Goal: Transaction & Acquisition: Purchase product/service

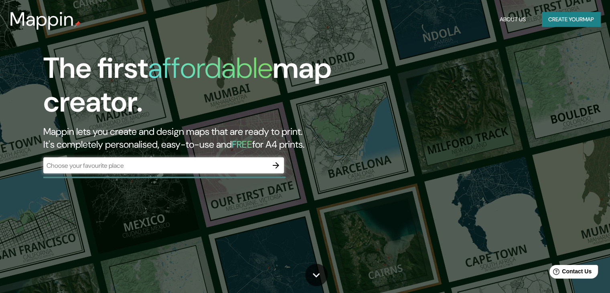
drag, startPoint x: 560, startPoint y: 5, endPoint x: 408, endPoint y: 190, distance: 239.6
click at [408, 190] on div "The first affordable map creator. Mappin lets you create and design maps that a…" at bounding box center [305, 146] width 610 height 293
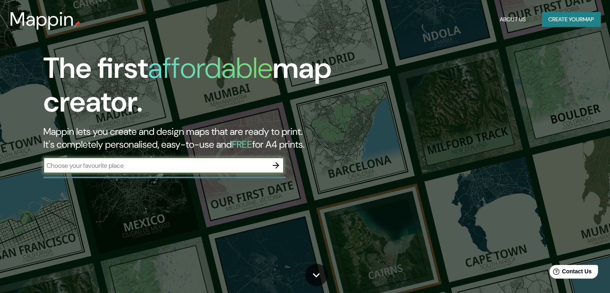
click at [181, 166] on input "text" at bounding box center [155, 165] width 225 height 9
type input "[GEOGRAPHIC_DATA]"
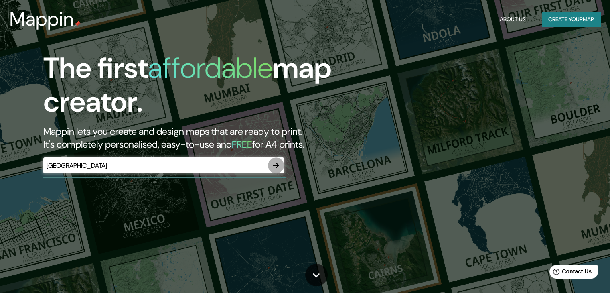
click at [276, 168] on icon "button" at bounding box center [276, 165] width 6 height 6
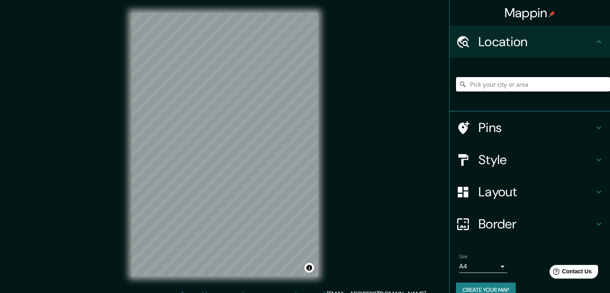
click at [502, 82] on input "Pick your city or area" at bounding box center [533, 84] width 154 height 14
click at [510, 85] on input "Toluca, [GEOGRAPHIC_DATA], [GEOGRAPHIC_DATA]" at bounding box center [533, 84] width 154 height 14
click at [480, 85] on input "Toluca, [GEOGRAPHIC_DATA], [GEOGRAPHIC_DATA]" at bounding box center [533, 84] width 154 height 14
drag, startPoint x: 481, startPoint y: 85, endPoint x: 388, endPoint y: 91, distance: 93.3
click at [388, 91] on div "Mappin Location [GEOGRAPHIC_DATA], [GEOGRAPHIC_DATA], [GEOGRAPHIC_DATA] Pins St…" at bounding box center [305, 151] width 610 height 302
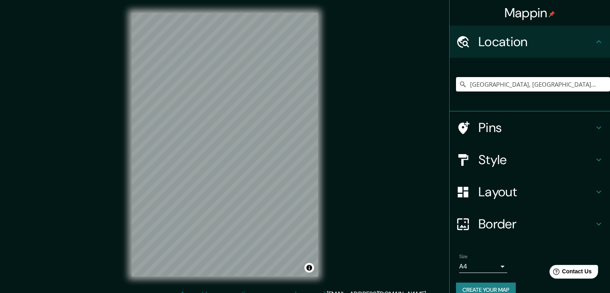
scroll to position [14, 0]
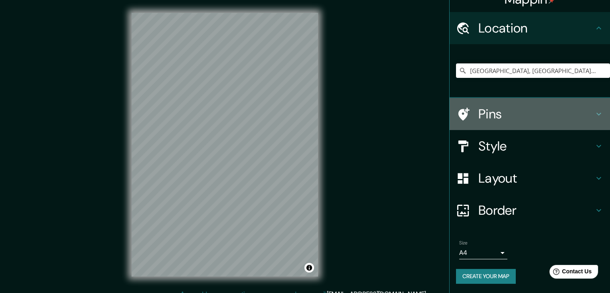
click at [497, 114] on h4 "Pins" at bounding box center [537, 114] width 116 height 16
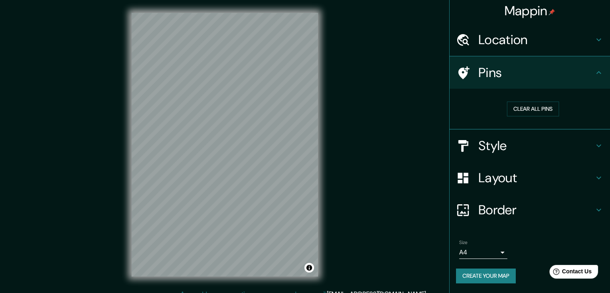
scroll to position [2, 0]
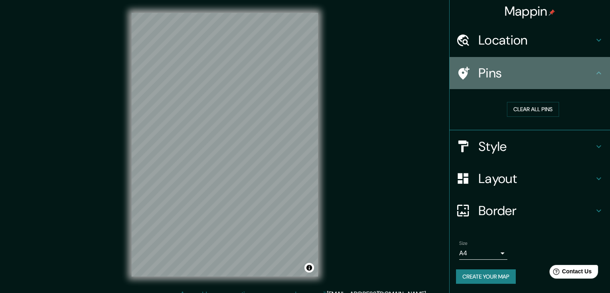
click at [545, 71] on h4 "Pins" at bounding box center [537, 73] width 116 height 16
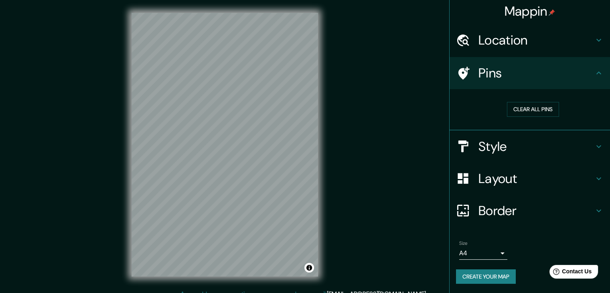
click at [505, 142] on h4 "Style" at bounding box center [537, 146] width 116 height 16
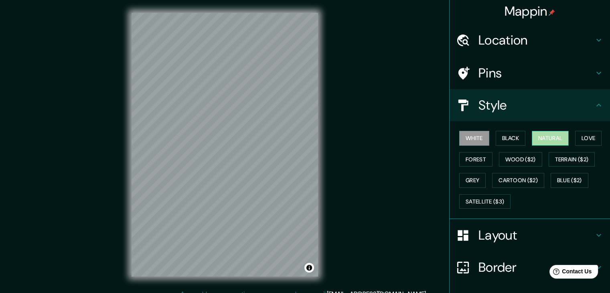
click at [554, 137] on button "Natural" at bounding box center [550, 138] width 37 height 15
click at [472, 134] on button "White" at bounding box center [474, 138] width 30 height 15
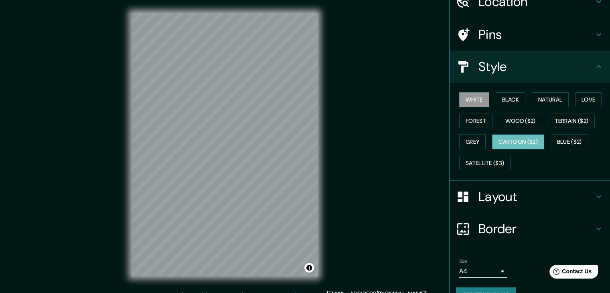
scroll to position [45, 0]
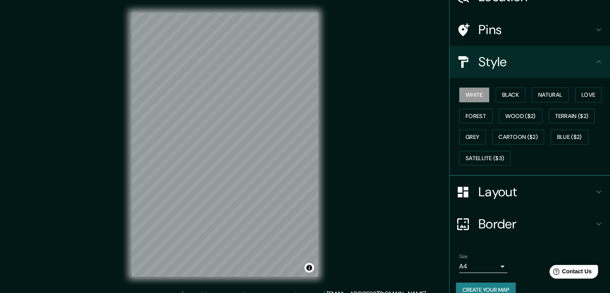
click at [483, 222] on h4 "Border" at bounding box center [537, 224] width 116 height 16
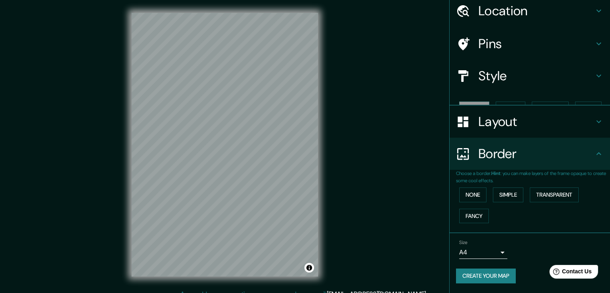
scroll to position [17, 0]
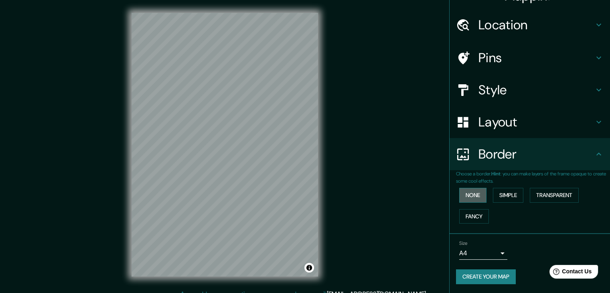
click at [470, 191] on button "None" at bounding box center [472, 195] width 27 height 15
click at [469, 196] on button "None" at bounding box center [472, 195] width 27 height 15
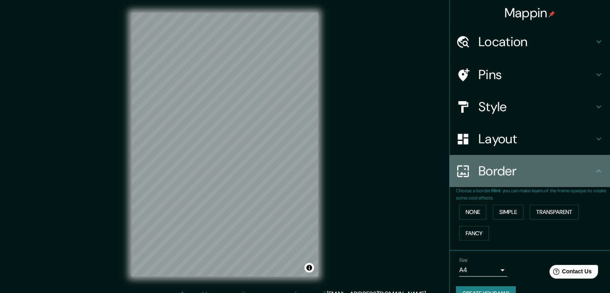
click at [596, 171] on icon at bounding box center [598, 170] width 5 height 3
click at [594, 172] on icon at bounding box center [599, 171] width 10 height 10
click at [500, 160] on div "Border" at bounding box center [530, 171] width 160 height 32
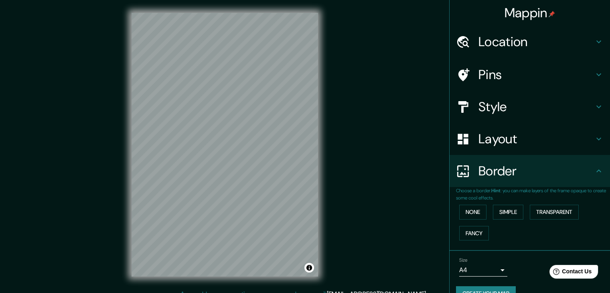
scroll to position [17, 0]
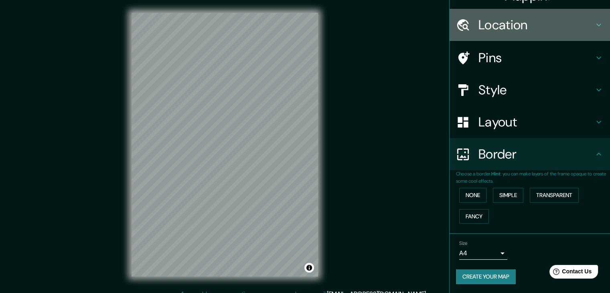
click at [492, 23] on h4 "Location" at bounding box center [537, 25] width 116 height 16
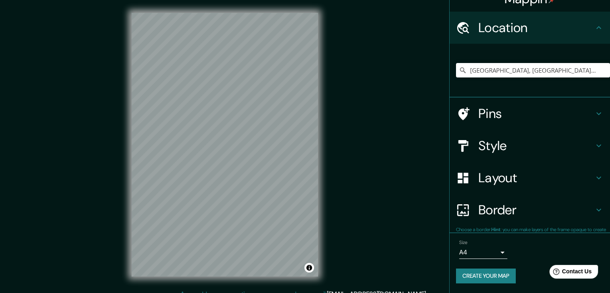
scroll to position [14, 0]
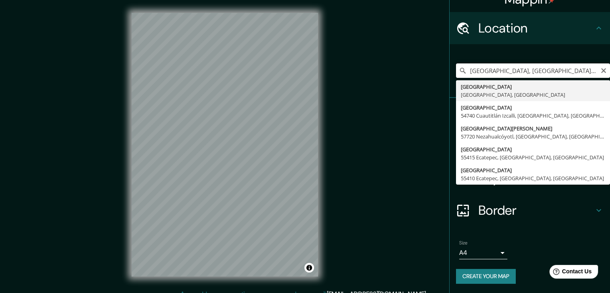
drag, startPoint x: 501, startPoint y: 73, endPoint x: 462, endPoint y: 81, distance: 38.9
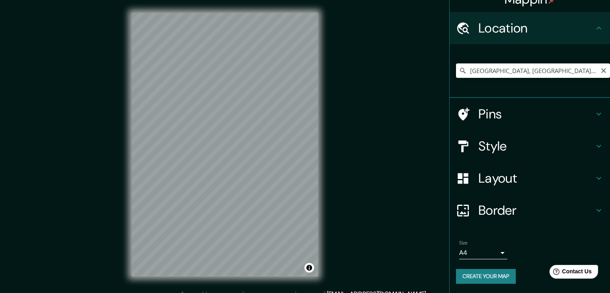
click at [481, 75] on input "[GEOGRAPHIC_DATA], [GEOGRAPHIC_DATA], [GEOGRAPHIC_DATA]" at bounding box center [533, 70] width 154 height 14
click at [507, 71] on input "[GEOGRAPHIC_DATA], [GEOGRAPHIC_DATA], [GEOGRAPHIC_DATA]" at bounding box center [533, 70] width 154 height 14
click at [500, 73] on input "[GEOGRAPHIC_DATA], [GEOGRAPHIC_DATA], [GEOGRAPHIC_DATA]" at bounding box center [533, 70] width 154 height 14
click at [382, 93] on div "Mappin Location [GEOGRAPHIC_DATA], [GEOGRAPHIC_DATA], [GEOGRAPHIC_DATA] Pins St…" at bounding box center [305, 151] width 610 height 302
click at [500, 72] on input "[GEOGRAPHIC_DATA], [GEOGRAPHIC_DATA], [GEOGRAPHIC_DATA]" at bounding box center [533, 70] width 154 height 14
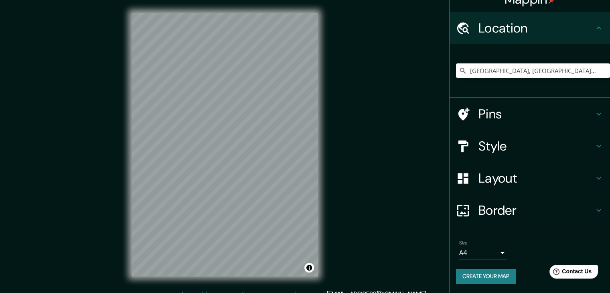
click at [566, 111] on h4 "Pins" at bounding box center [537, 114] width 116 height 16
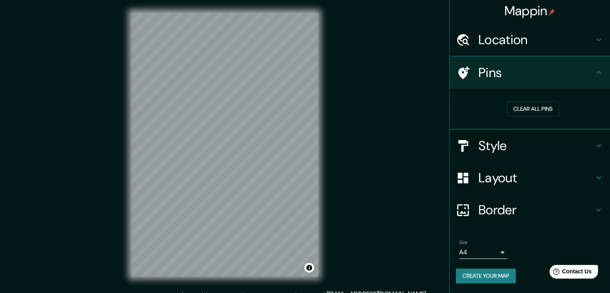
scroll to position [2, 0]
click at [534, 48] on h4 "Location" at bounding box center [537, 40] width 116 height 16
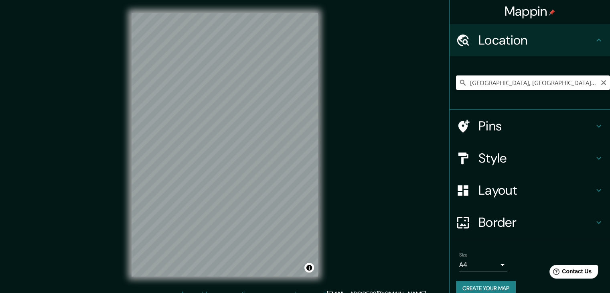
click at [497, 85] on input "[GEOGRAPHIC_DATA], [GEOGRAPHIC_DATA], [GEOGRAPHIC_DATA]" at bounding box center [533, 82] width 154 height 14
drag, startPoint x: 502, startPoint y: 84, endPoint x: 460, endPoint y: 88, distance: 41.5
click at [460, 88] on input "[GEOGRAPHIC_DATA], [GEOGRAPHIC_DATA], [GEOGRAPHIC_DATA]" at bounding box center [533, 82] width 154 height 14
click at [582, 84] on input "[GEOGRAPHIC_DATA], [GEOGRAPHIC_DATA], [GEOGRAPHIC_DATA]" at bounding box center [533, 82] width 154 height 14
drag, startPoint x: 582, startPoint y: 84, endPoint x: 503, endPoint y: 88, distance: 79.5
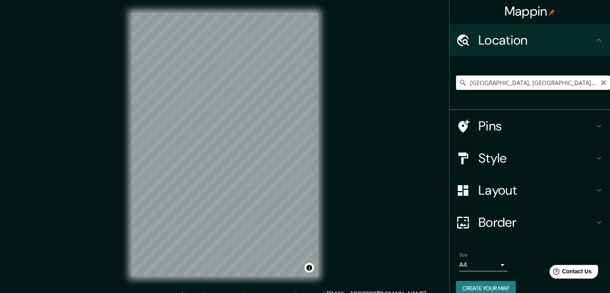
click at [503, 88] on input "[GEOGRAPHIC_DATA], [GEOGRAPHIC_DATA], [GEOGRAPHIC_DATA]" at bounding box center [533, 82] width 154 height 14
click at [464, 85] on input "[GEOGRAPHIC_DATA], [GEOGRAPHIC_DATA], [GEOGRAPHIC_DATA]" at bounding box center [533, 82] width 154 height 14
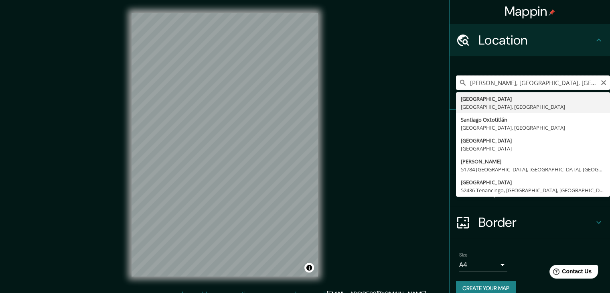
type input "[GEOGRAPHIC_DATA], [GEOGRAPHIC_DATA], [GEOGRAPHIC_DATA]"
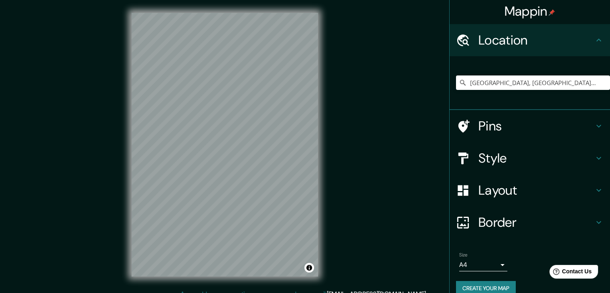
click at [418, 103] on div "Mappin Location [GEOGRAPHIC_DATA], [GEOGRAPHIC_DATA], [GEOGRAPHIC_DATA] [GEOGRA…" at bounding box center [305, 151] width 610 height 302
click at [601, 82] on icon "Clear" at bounding box center [603, 82] width 5 height 5
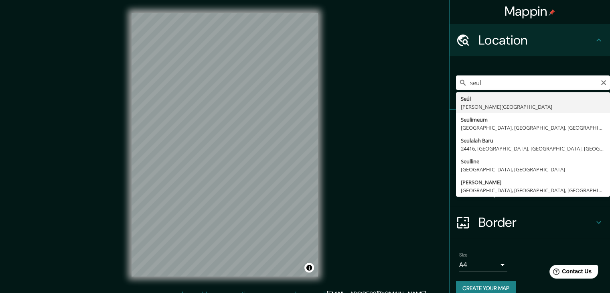
type input "Seúl, [PERSON_NAME][GEOGRAPHIC_DATA]"
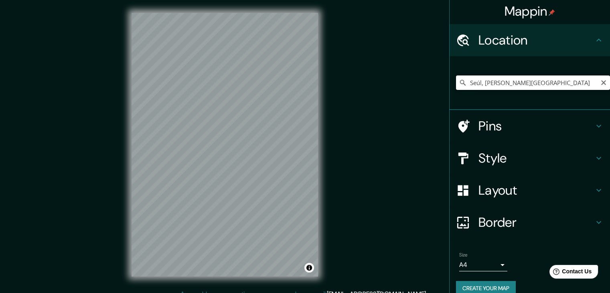
click at [526, 82] on input "Seúl, [PERSON_NAME][GEOGRAPHIC_DATA]" at bounding box center [533, 82] width 154 height 14
drag, startPoint x: 526, startPoint y: 82, endPoint x: 382, endPoint y: 101, distance: 145.6
click at [382, 101] on div "Mappin Location [GEOGRAPHIC_DATA], [PERSON_NAME][GEOGRAPHIC_DATA] Pins Style La…" at bounding box center [305, 151] width 610 height 302
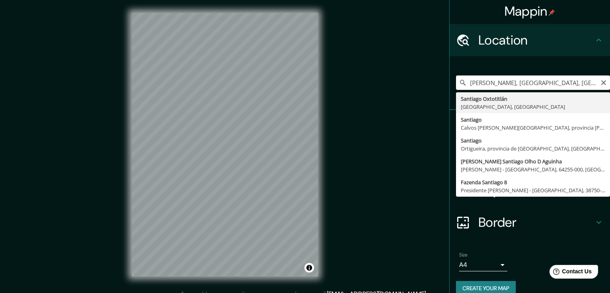
scroll to position [0, 0]
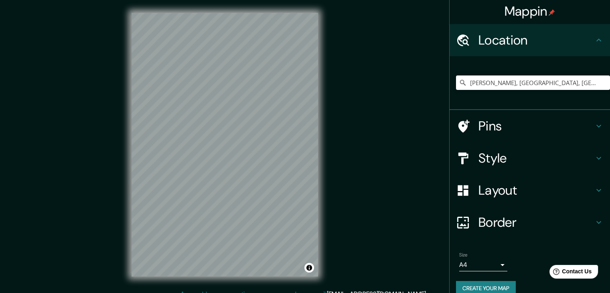
click at [468, 162] on div at bounding box center [467, 158] width 22 height 14
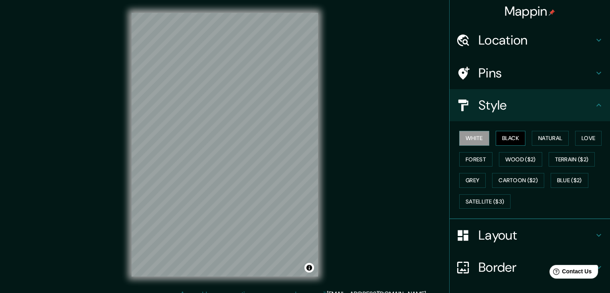
click at [504, 137] on button "Black" at bounding box center [511, 138] width 30 height 15
click at [554, 138] on button "Natural" at bounding box center [550, 138] width 37 height 15
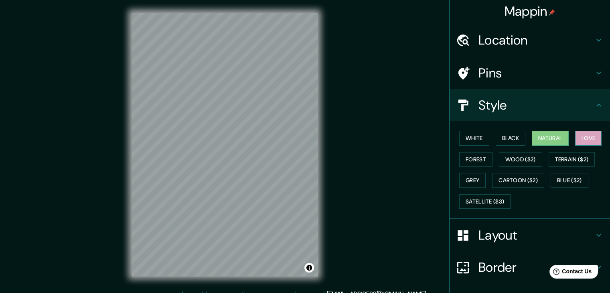
click at [589, 140] on button "Love" at bounding box center [588, 138] width 26 height 15
click at [465, 161] on button "Forest" at bounding box center [475, 159] width 33 height 15
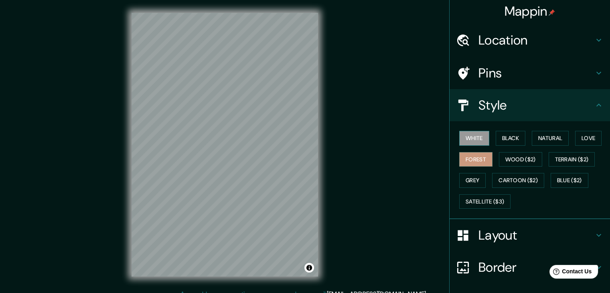
click at [464, 139] on button "White" at bounding box center [474, 138] width 30 height 15
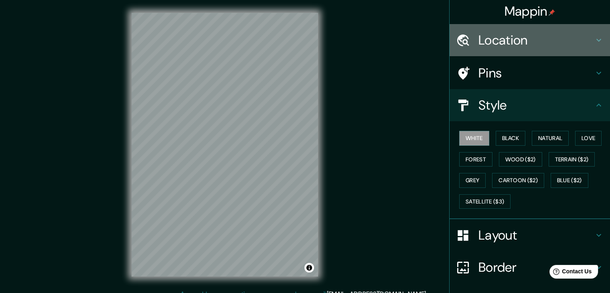
click at [504, 45] on h4 "Location" at bounding box center [537, 40] width 116 height 16
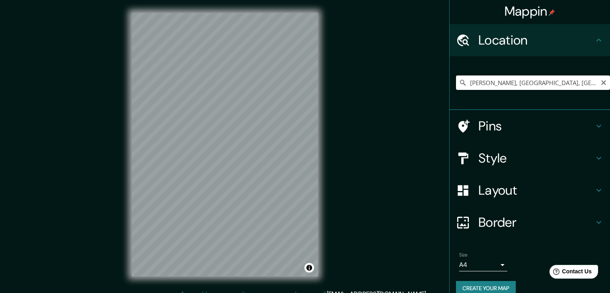
click at [497, 84] on input "[PERSON_NAME], [GEOGRAPHIC_DATA], [GEOGRAPHIC_DATA]" at bounding box center [533, 82] width 154 height 14
click at [574, 85] on input "[PERSON_NAME], [GEOGRAPHIC_DATA], [GEOGRAPHIC_DATA]" at bounding box center [533, 82] width 154 height 14
click at [460, 83] on icon at bounding box center [463, 83] width 6 height 6
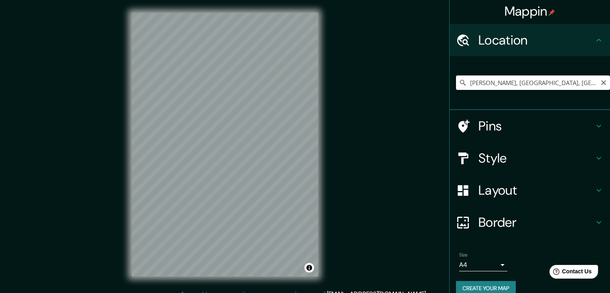
click at [460, 83] on icon at bounding box center [463, 83] width 6 height 6
copy ul "Pins Style Layout Border Choose a border. Hint : you can make layers of the fra…"
click at [493, 80] on input "[PERSON_NAME], [GEOGRAPHIC_DATA], [GEOGRAPHIC_DATA]" at bounding box center [533, 82] width 154 height 14
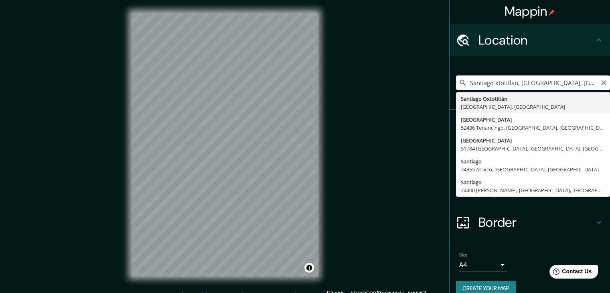
type input "[PERSON_NAME], [GEOGRAPHIC_DATA], [GEOGRAPHIC_DATA]"
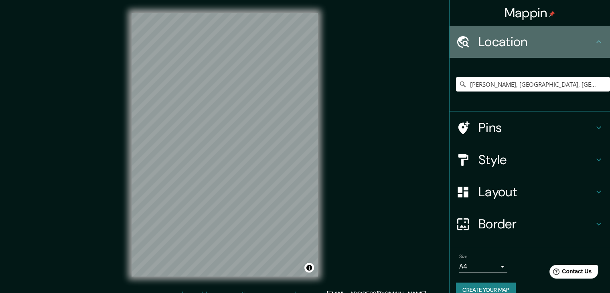
click at [594, 45] on icon at bounding box center [599, 42] width 10 height 10
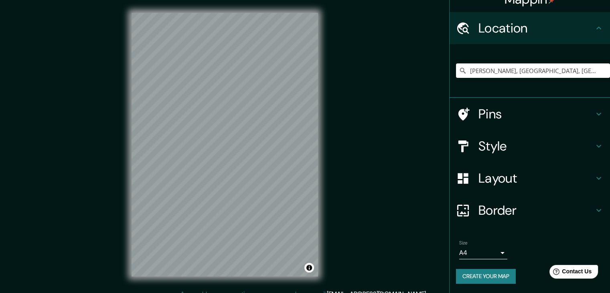
scroll to position [13, 0]
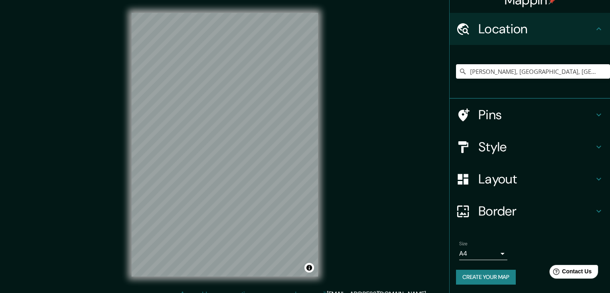
click at [496, 186] on h4 "Layout" at bounding box center [537, 179] width 116 height 16
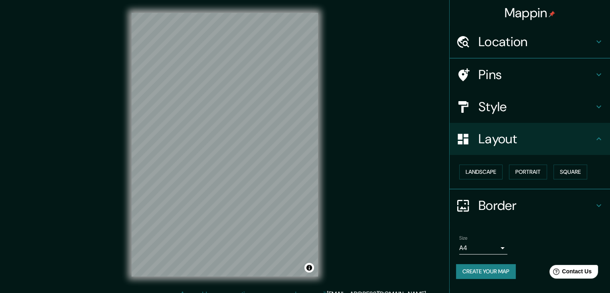
scroll to position [0, 0]
click at [484, 171] on button "Landscape" at bounding box center [480, 171] width 43 height 15
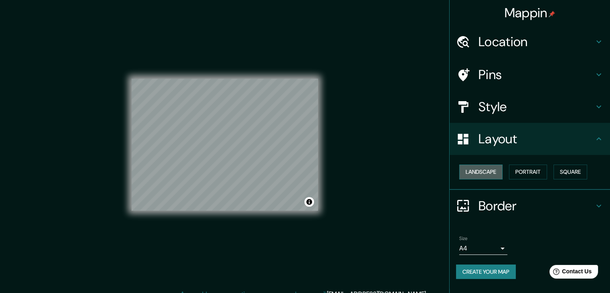
click at [484, 171] on button "Landscape" at bounding box center [480, 171] width 43 height 15
click at [520, 170] on button "Portrait" at bounding box center [528, 171] width 38 height 15
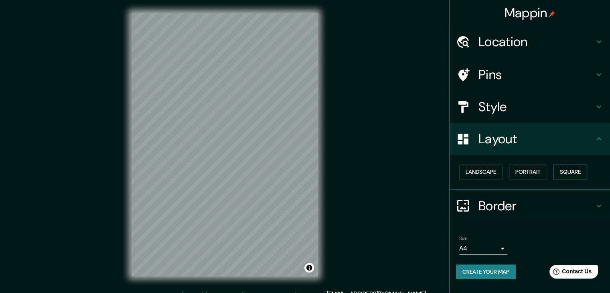
click at [572, 170] on button "Square" at bounding box center [571, 171] width 34 height 15
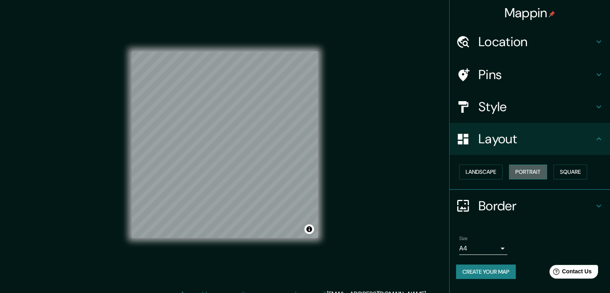
click at [536, 170] on button "Portrait" at bounding box center [528, 171] width 38 height 15
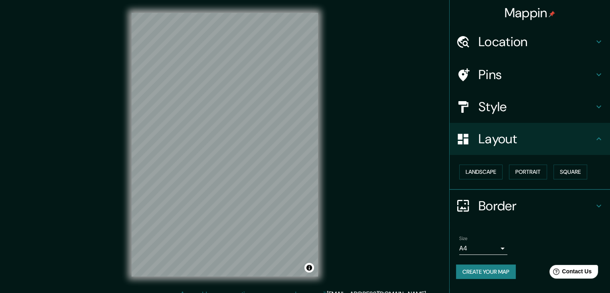
drag, startPoint x: 495, startPoint y: 207, endPoint x: 523, endPoint y: 203, distance: 28.4
click at [523, 203] on h4 "Border" at bounding box center [537, 206] width 116 height 16
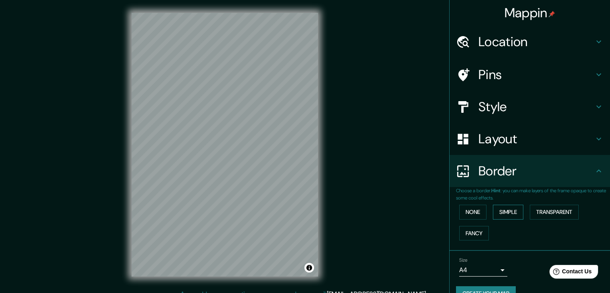
click at [509, 211] on button "Simple" at bounding box center [508, 212] width 30 height 15
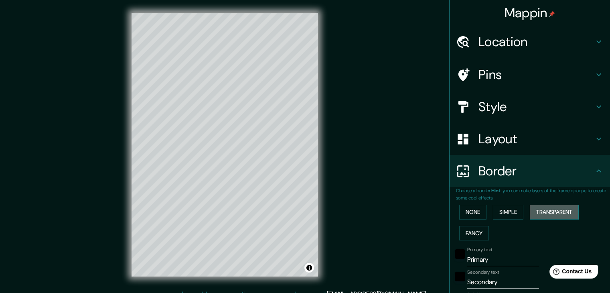
click at [536, 217] on button "Transparent" at bounding box center [554, 212] width 49 height 15
click at [462, 233] on button "Fancy" at bounding box center [474, 233] width 30 height 15
click at [465, 211] on button "None" at bounding box center [472, 212] width 27 height 15
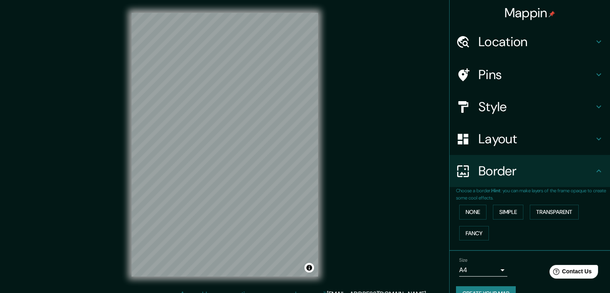
click at [491, 67] on h4 "Pins" at bounding box center [537, 75] width 116 height 16
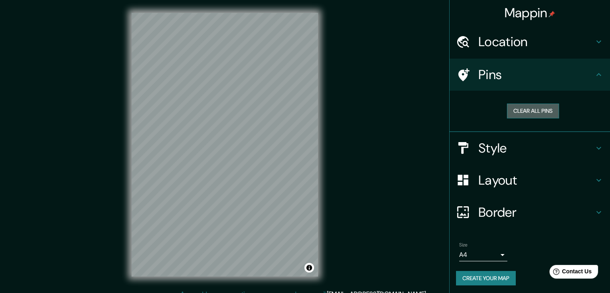
click at [513, 116] on button "Clear all pins" at bounding box center [533, 110] width 52 height 15
click at [510, 113] on button "Clear all pins" at bounding box center [533, 110] width 52 height 15
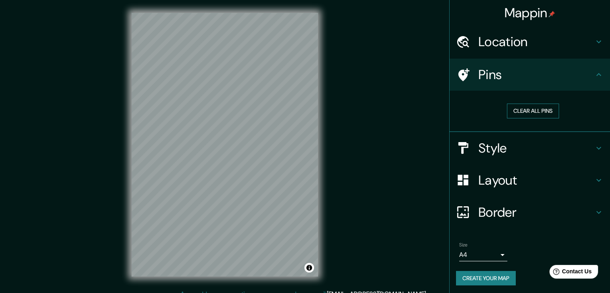
click at [510, 113] on button "Clear all pins" at bounding box center [533, 110] width 52 height 15
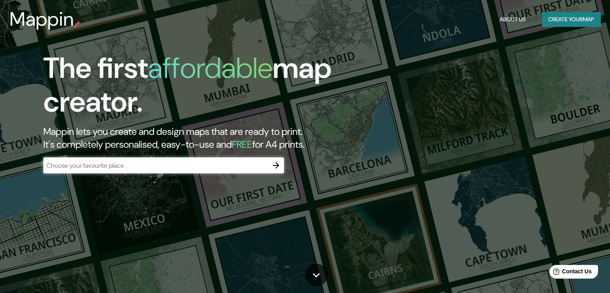
click at [572, 21] on button "Create your map" at bounding box center [571, 19] width 59 height 15
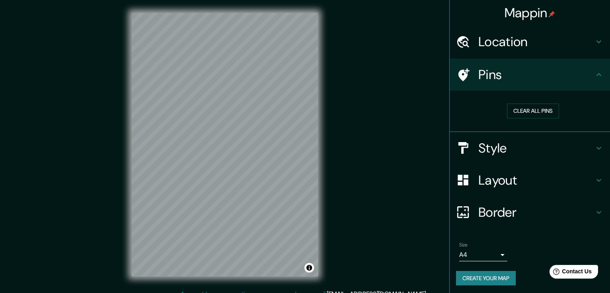
click at [474, 250] on body "Mappin Location Pins Clear all pins Style Layout Border Choose a border. Hint :…" at bounding box center [305, 146] width 610 height 293
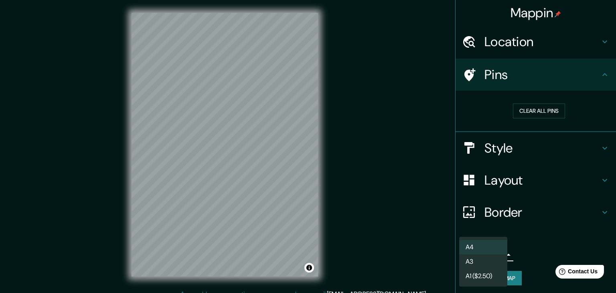
click at [410, 224] on div at bounding box center [308, 146] width 616 height 293
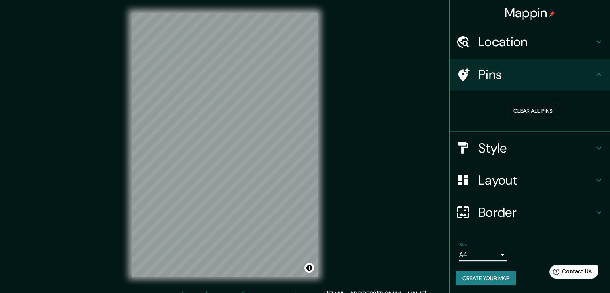
click at [479, 44] on h4 "Location" at bounding box center [537, 42] width 116 height 16
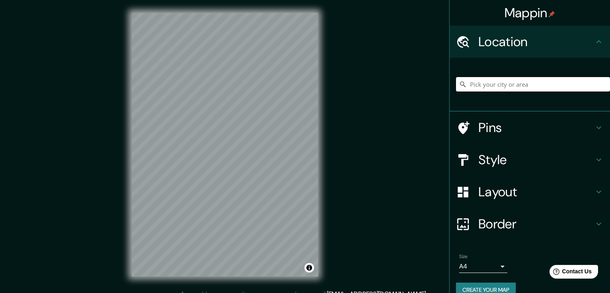
click at [476, 78] on input "Pick your city or area" at bounding box center [533, 84] width 154 height 14
paste input "[PERSON_NAME], [GEOGRAPHIC_DATA], [GEOGRAPHIC_DATA]"
click at [309, 270] on button "Toggle attribution" at bounding box center [309, 268] width 10 height 10
click at [484, 127] on h4 "Pins" at bounding box center [537, 128] width 116 height 16
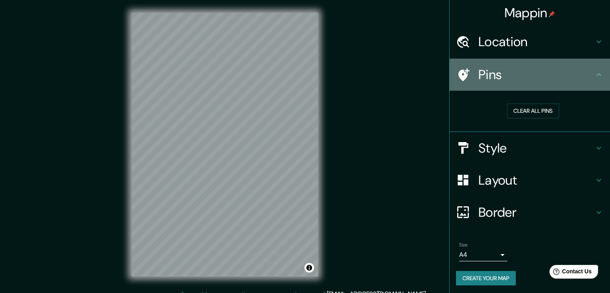
click at [457, 74] on icon at bounding box center [463, 75] width 14 height 14
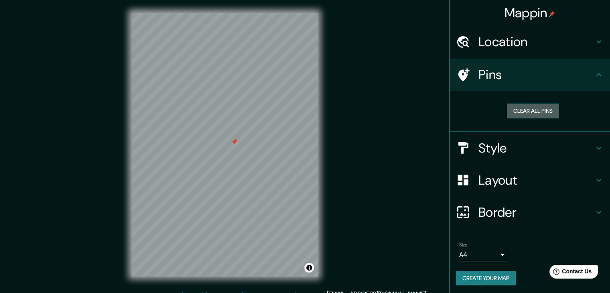
click at [507, 112] on button "Clear all pins" at bounding box center [533, 110] width 52 height 15
click at [494, 38] on h4 "Location" at bounding box center [537, 42] width 116 height 16
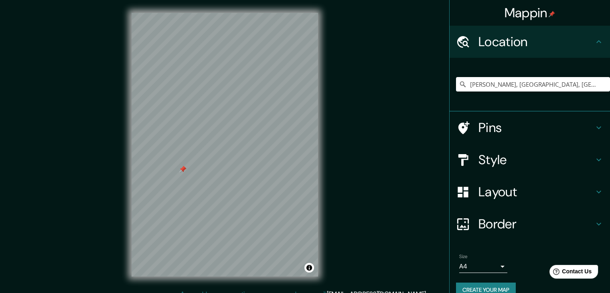
click at [471, 129] on div at bounding box center [467, 128] width 22 height 14
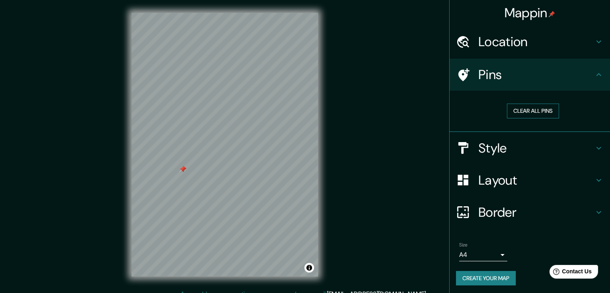
click at [515, 107] on button "Clear all pins" at bounding box center [533, 110] width 52 height 15
click at [513, 39] on h4 "Location" at bounding box center [537, 42] width 116 height 16
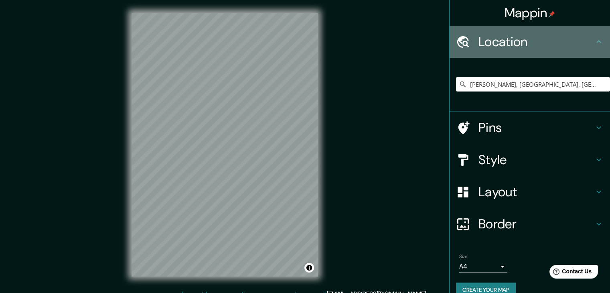
click at [458, 43] on icon at bounding box center [463, 42] width 14 height 14
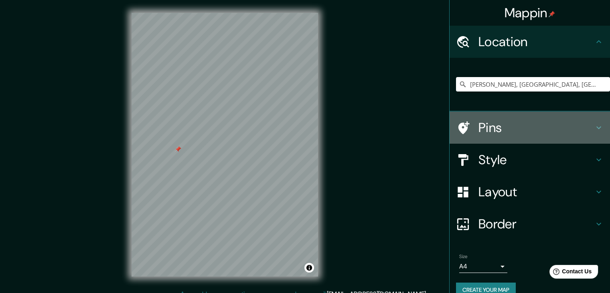
click at [510, 121] on h4 "Pins" at bounding box center [537, 128] width 116 height 16
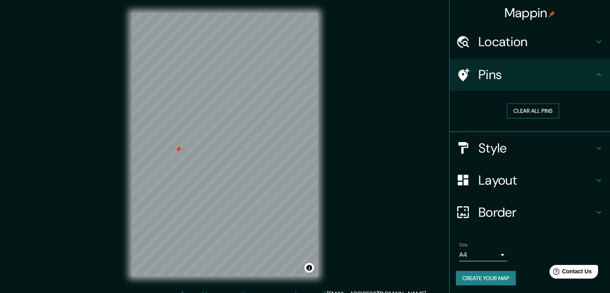
click at [509, 107] on button "Clear all pins" at bounding box center [533, 110] width 52 height 15
click at [485, 37] on h4 "Location" at bounding box center [537, 42] width 116 height 16
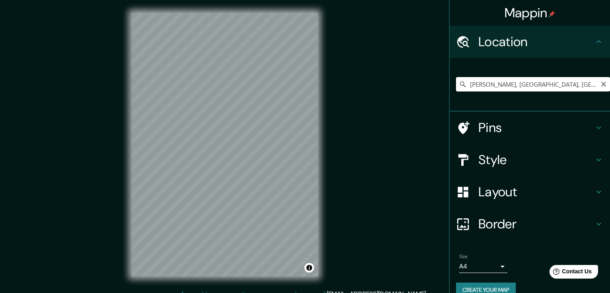
click at [476, 90] on input "[PERSON_NAME], [GEOGRAPHIC_DATA], [GEOGRAPHIC_DATA]" at bounding box center [533, 84] width 154 height 14
click at [465, 84] on input "[PERSON_NAME], [GEOGRAPHIC_DATA], [GEOGRAPHIC_DATA]" at bounding box center [533, 84] width 154 height 14
click at [561, 81] on input "[GEOGRAPHIC_DATA][PERSON_NAME][PERSON_NAME], [GEOGRAPHIC_DATA], [GEOGRAPHIC_DAT…" at bounding box center [533, 84] width 154 height 14
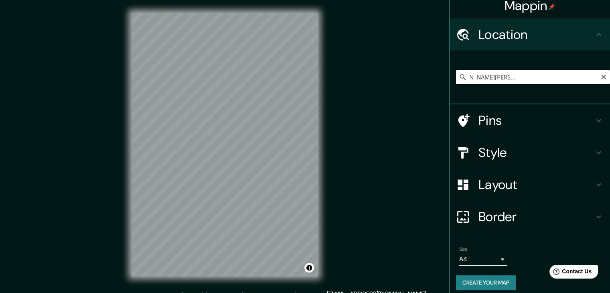
scroll to position [0, 79]
drag, startPoint x: 515, startPoint y: 80, endPoint x: 485, endPoint y: 80, distance: 29.3
click at [485, 80] on input "[GEOGRAPHIC_DATA][PERSON_NAME][PERSON_NAME], [GEOGRAPHIC_DATA], [GEOGRAPHIC_DAT…" at bounding box center [533, 77] width 154 height 14
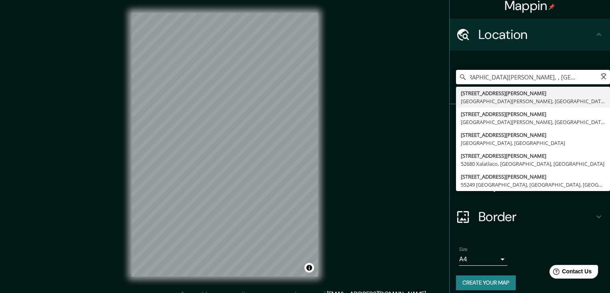
scroll to position [0, 17]
drag, startPoint x: 511, startPoint y: 76, endPoint x: 488, endPoint y: 77, distance: 22.9
click at [488, 77] on input "[GEOGRAPHIC_DATA][PERSON_NAME], [GEOGRAPHIC_DATA] , [GEOGRAPHIC_DATA], [GEOGRAP…" at bounding box center [533, 77] width 154 height 14
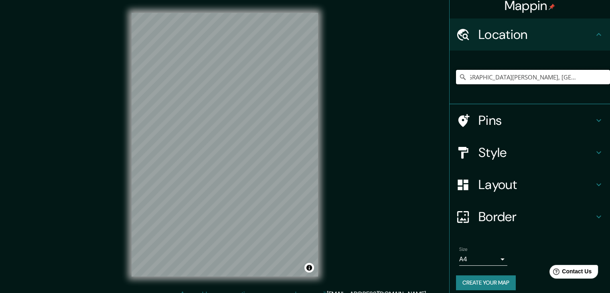
scroll to position [0, 0]
click at [501, 79] on input "[GEOGRAPHIC_DATA][PERSON_NAME], [GEOGRAPHIC_DATA], [GEOGRAPHIC_DATA]" at bounding box center [533, 77] width 154 height 14
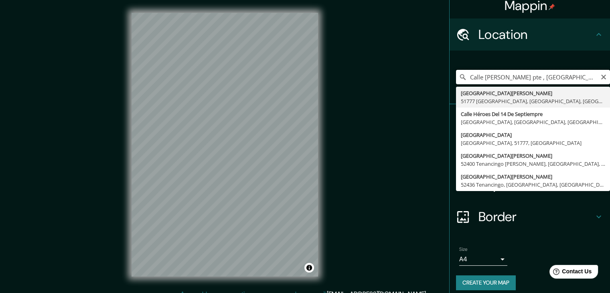
click at [542, 79] on input "Calle [PERSON_NAME] pte , [GEOGRAPHIC_DATA], [GEOGRAPHIC_DATA], [GEOGRAPHIC_DAT…" at bounding box center [533, 77] width 154 height 14
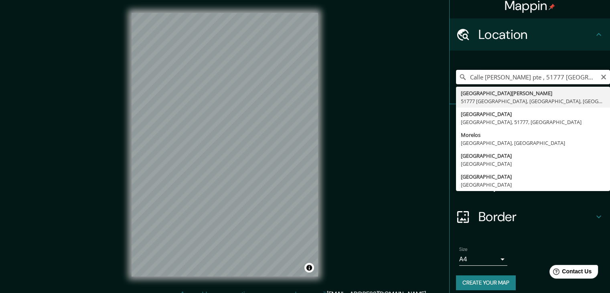
click at [550, 77] on input "Calle [PERSON_NAME] pte , 51777 [GEOGRAPHIC_DATA], [GEOGRAPHIC_DATA], [GEOGRAPH…" at bounding box center [533, 77] width 154 height 14
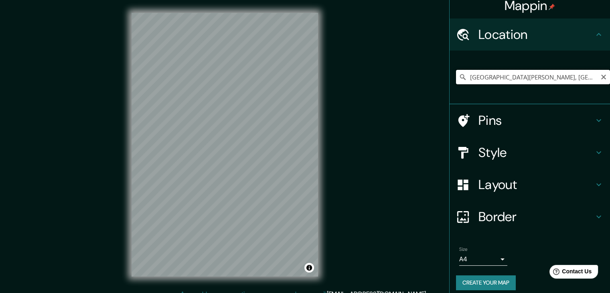
click at [597, 80] on input "[GEOGRAPHIC_DATA][PERSON_NAME], [GEOGRAPHIC_DATA], [GEOGRAPHIC_DATA]" at bounding box center [533, 77] width 154 height 14
type input "[GEOGRAPHIC_DATA][PERSON_NAME], [GEOGRAPHIC_DATA], [GEOGRAPHIC_DATA]"
click at [601, 77] on icon "Clear" at bounding box center [603, 77] width 5 height 5
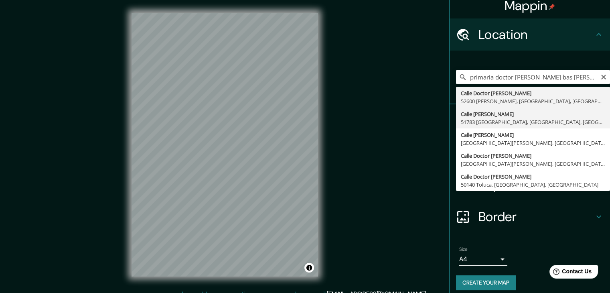
type input "[GEOGRAPHIC_DATA][PERSON_NAME], [GEOGRAPHIC_DATA], [GEOGRAPHIC_DATA]"
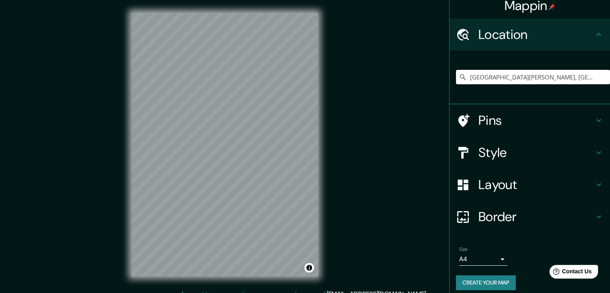
click at [480, 119] on h4 "Pins" at bounding box center [537, 120] width 116 height 16
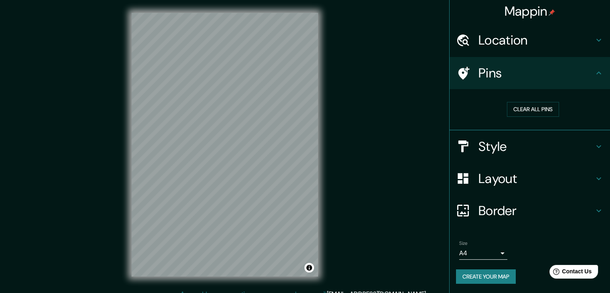
scroll to position [2, 0]
click at [465, 41] on div at bounding box center [467, 40] width 22 height 14
